Goal: Information Seeking & Learning: Check status

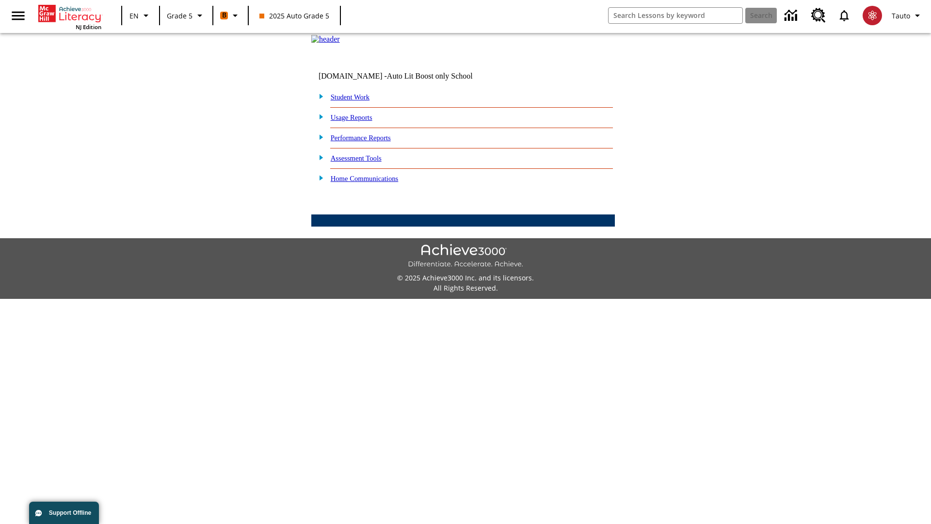
click at [371, 142] on link "Performance Reports" at bounding box center [361, 138] width 60 height 8
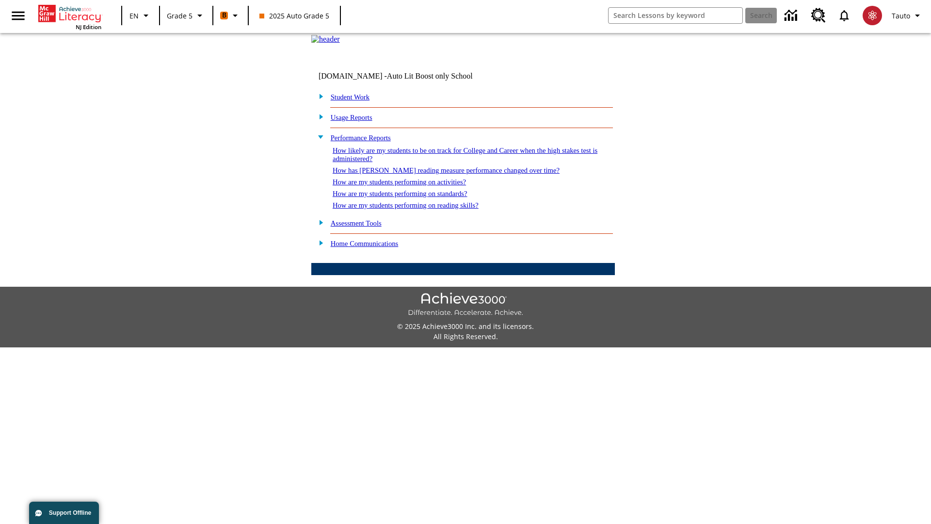
click at [416, 209] on link "How are my students performing on reading skills?" at bounding box center [406, 205] width 146 height 8
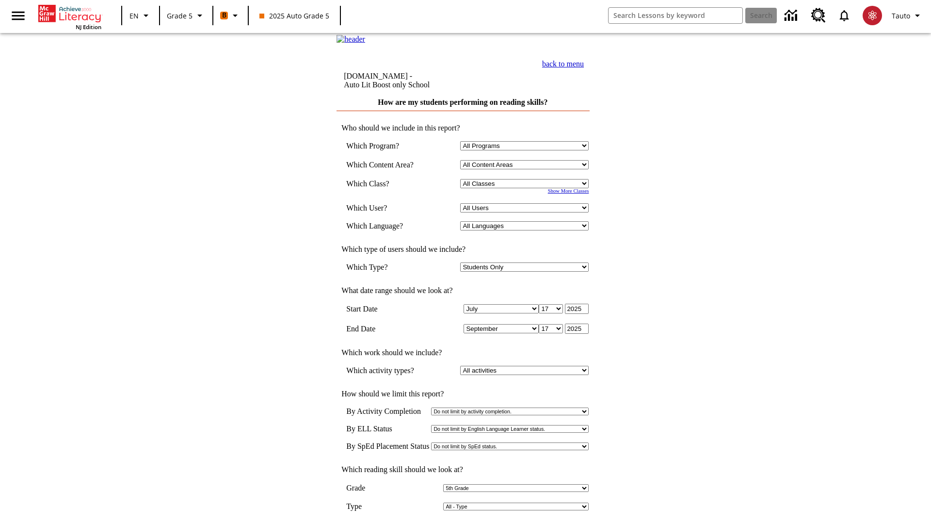
click at [527, 188] on select "Select a Class: All Classes 2025 Auto Grade 5 OL 2025 Auto Grade 6" at bounding box center [524, 183] width 129 height 9
select select "11133131"
click at [527, 212] on select "All Users Cat, Sautoen Cat, Sautoes Cat, Sautoss Donotlogin, Sautoen Twoschools…" at bounding box center [524, 207] width 129 height 9
select select "21437107"
click at [464, 523] on input "View Report" at bounding box center [463, 534] width 47 height 11
